Goal: Navigation & Orientation: Find specific page/section

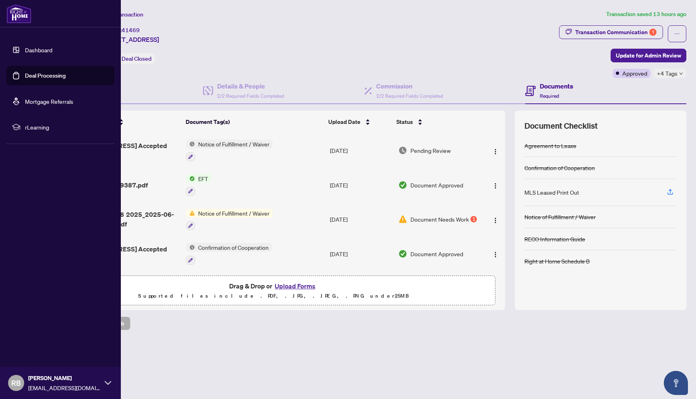
click at [32, 48] on link "Dashboard" at bounding box center [38, 49] width 27 height 7
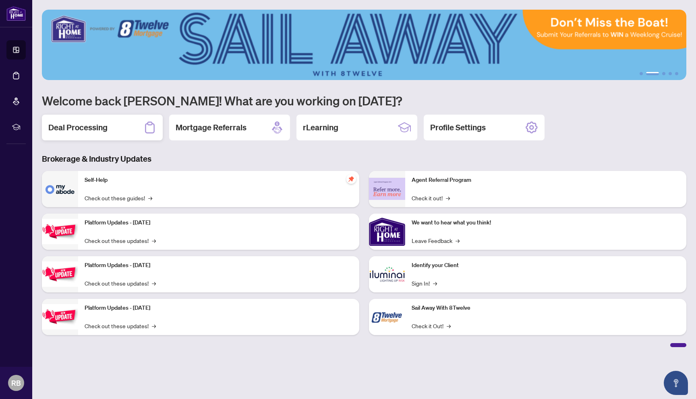
click at [92, 130] on h2 "Deal Processing" at bounding box center [77, 127] width 59 height 11
